Goal: Task Accomplishment & Management: Use online tool/utility

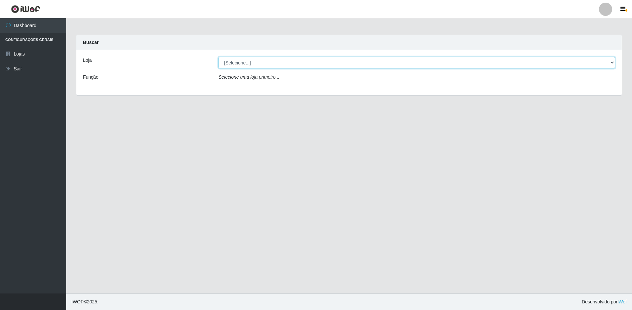
click at [266, 63] on select "[Selecione...] Extrabom - Loja 51 Gaivotas" at bounding box center [416, 63] width 397 height 12
select select "469"
click at [218, 57] on select "[Selecione...] Extrabom - Loja 51 Gaivotas" at bounding box center [416, 63] width 397 height 12
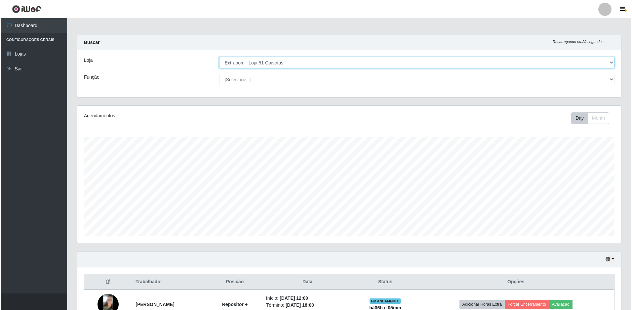
scroll to position [99, 0]
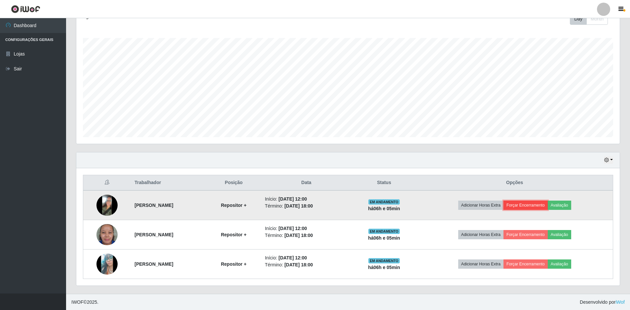
click at [543, 207] on button "Forçar Encerramento" at bounding box center [526, 205] width 44 height 9
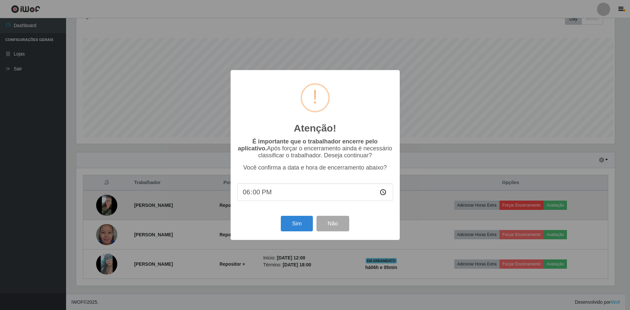
scroll to position [137, 540]
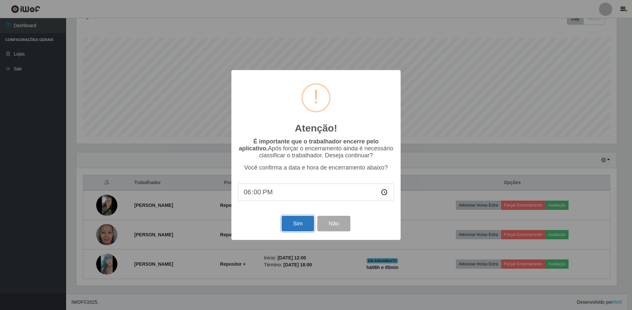
click at [301, 220] on button "Sim" at bounding box center [298, 224] width 32 height 16
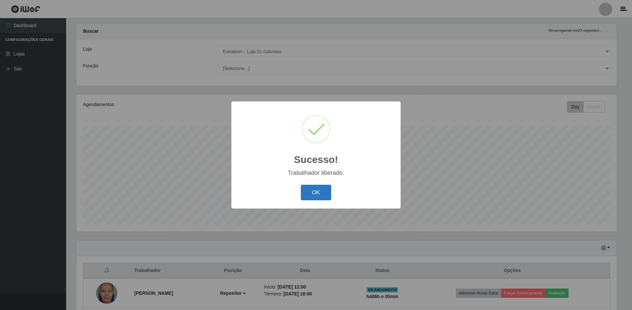
click at [318, 197] on button "OK" at bounding box center [316, 193] width 31 height 16
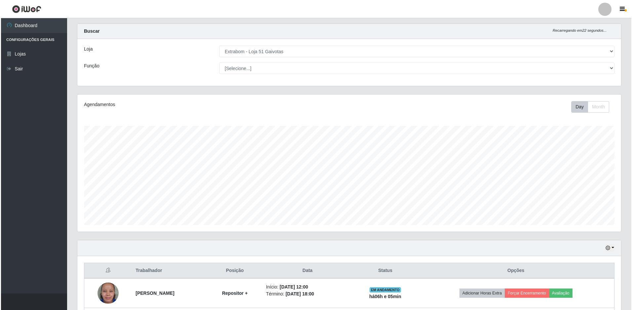
scroll to position [70, 0]
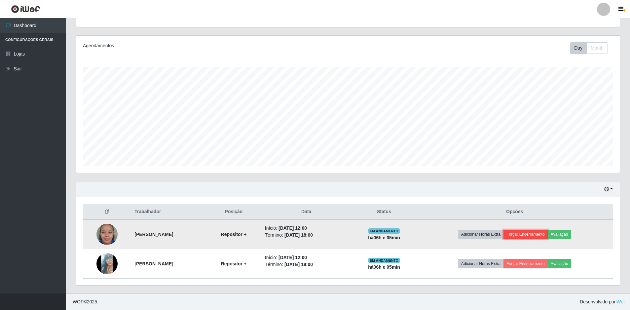
click at [529, 234] on button "Forçar Encerramento" at bounding box center [526, 234] width 44 height 9
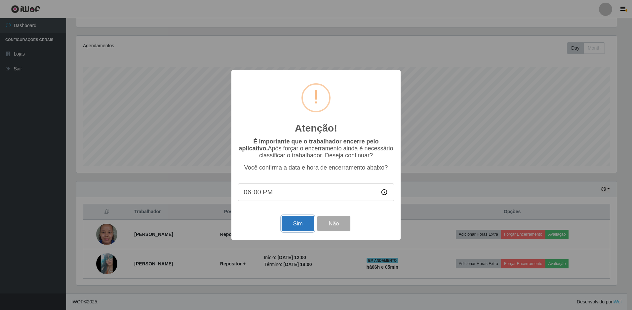
click at [297, 222] on button "Sim" at bounding box center [298, 224] width 32 height 16
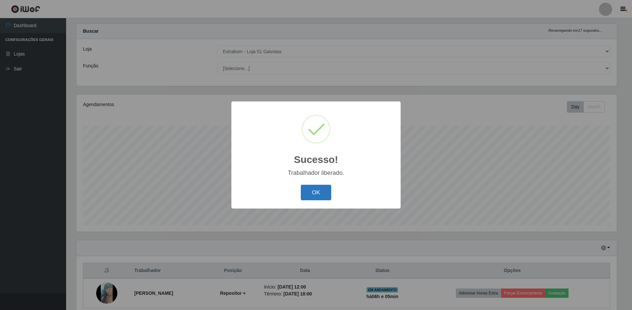
click at [325, 191] on button "OK" at bounding box center [316, 193] width 31 height 16
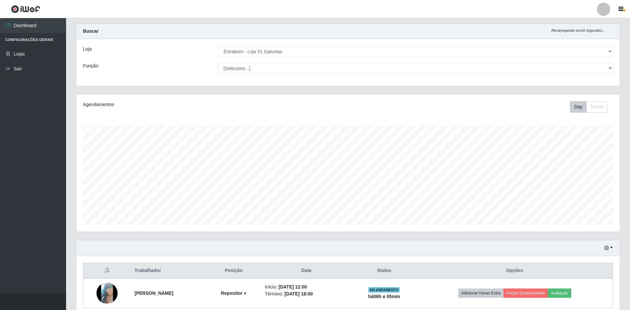
scroll to position [41, 0]
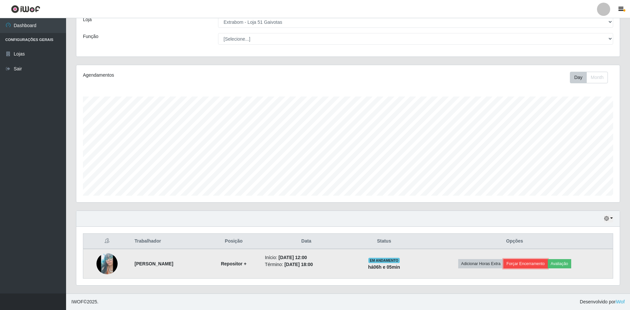
click at [525, 265] on button "Forçar Encerramento" at bounding box center [526, 263] width 44 height 9
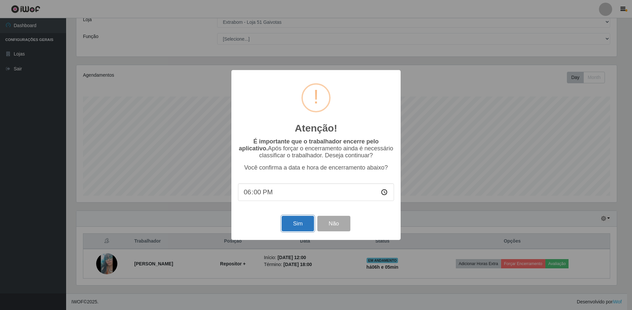
click at [293, 224] on button "Sim" at bounding box center [298, 224] width 32 height 16
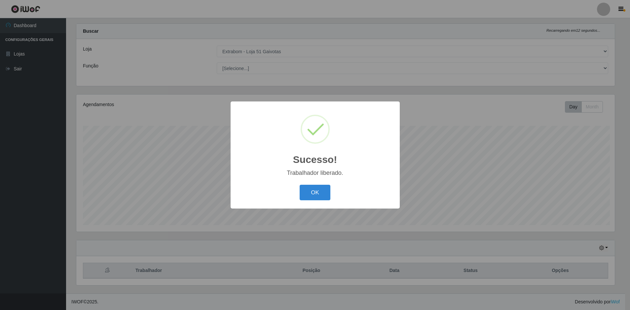
scroll to position [0, 0]
click at [309, 197] on button "OK" at bounding box center [316, 193] width 31 height 16
